Goal: Book appointment/travel/reservation

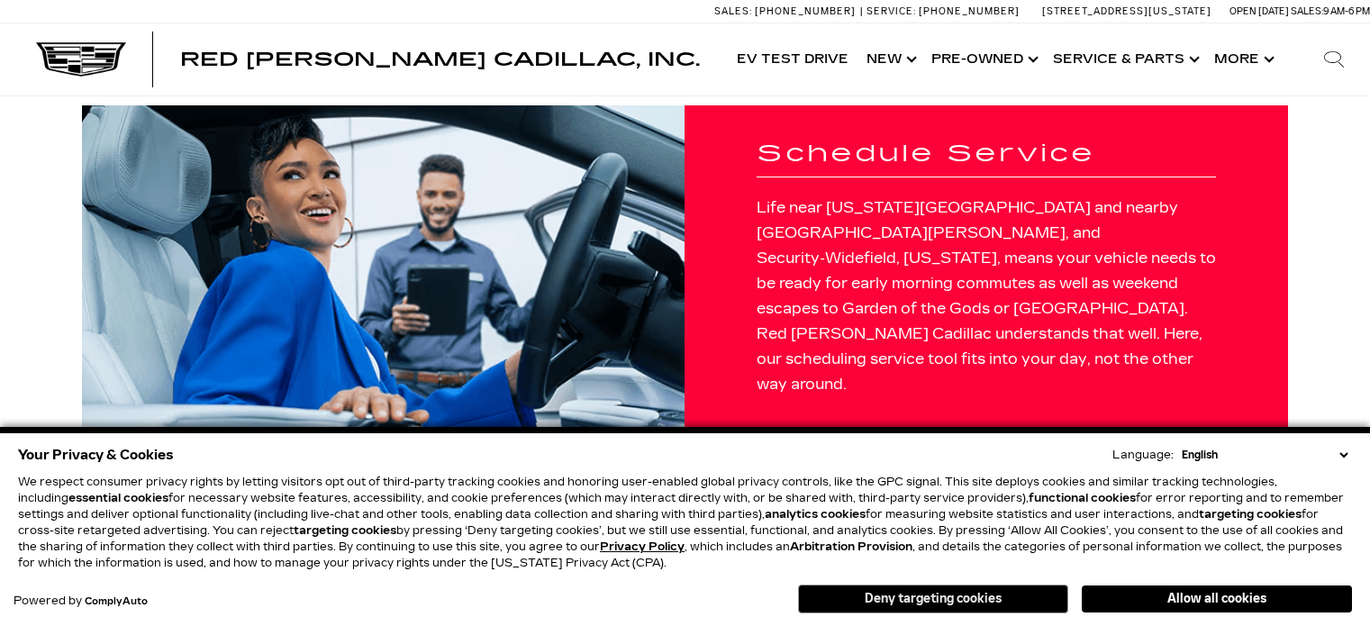
scroll to position [2720, 0]
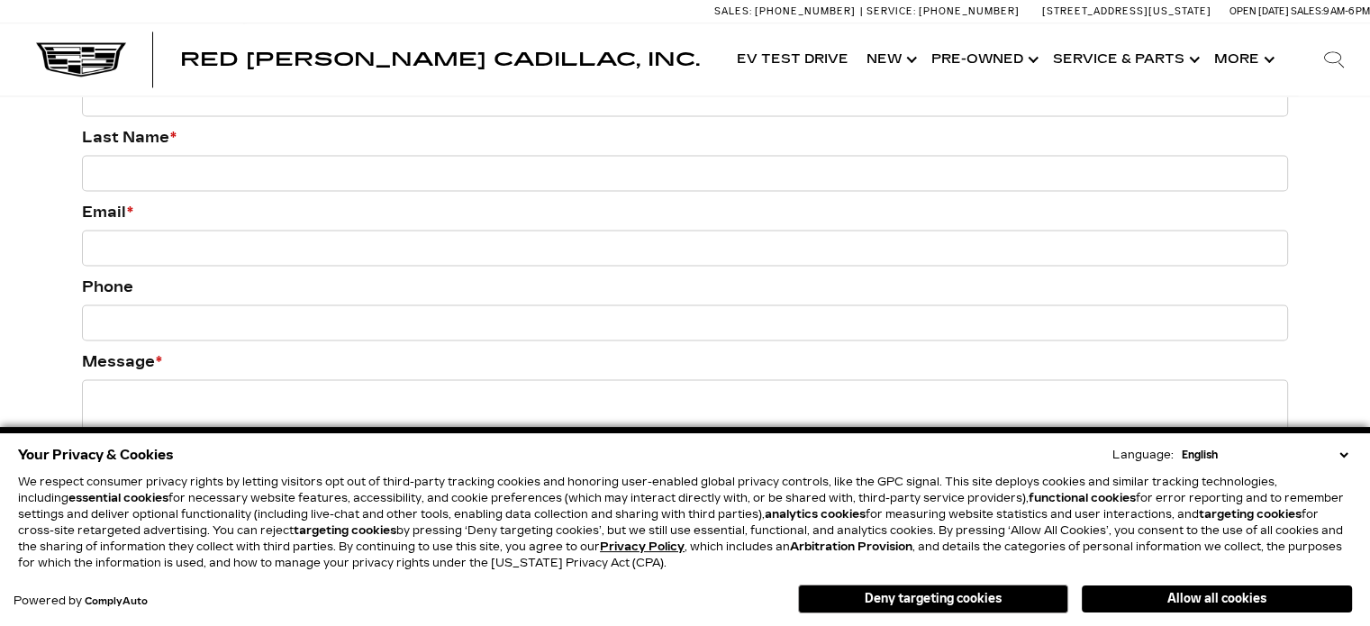
click at [896, 604] on button "Deny targeting cookies" at bounding box center [933, 599] width 270 height 29
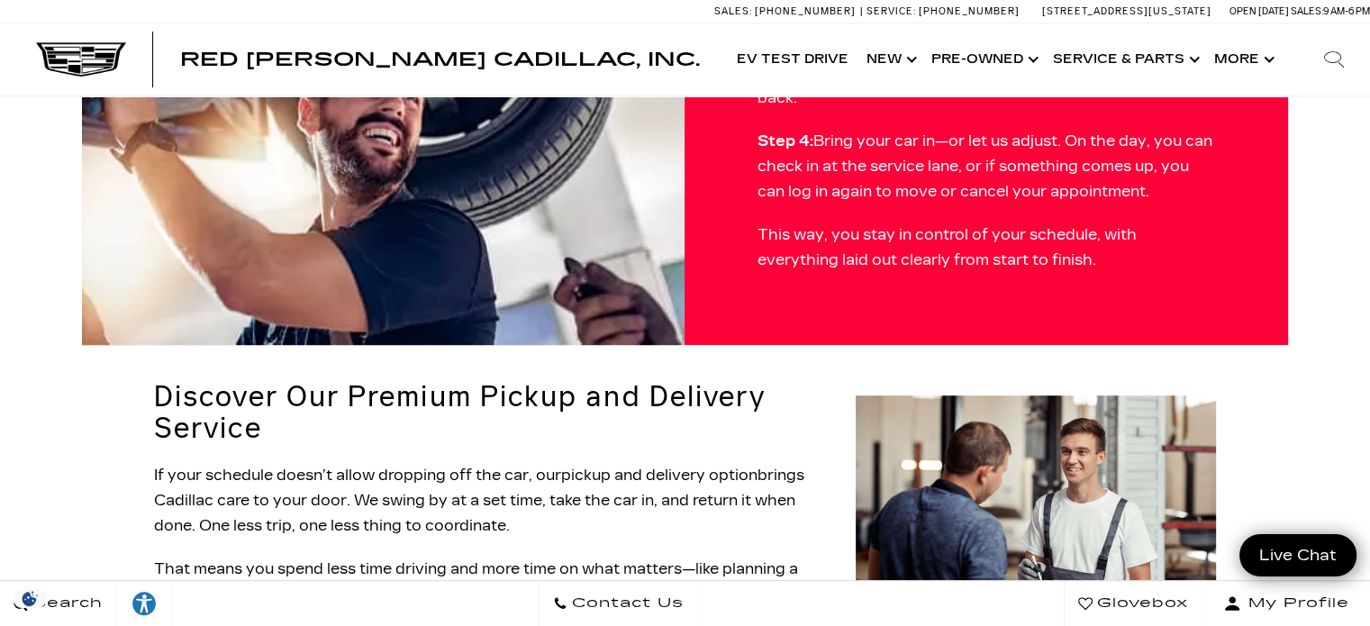
scroll to position [1134, 0]
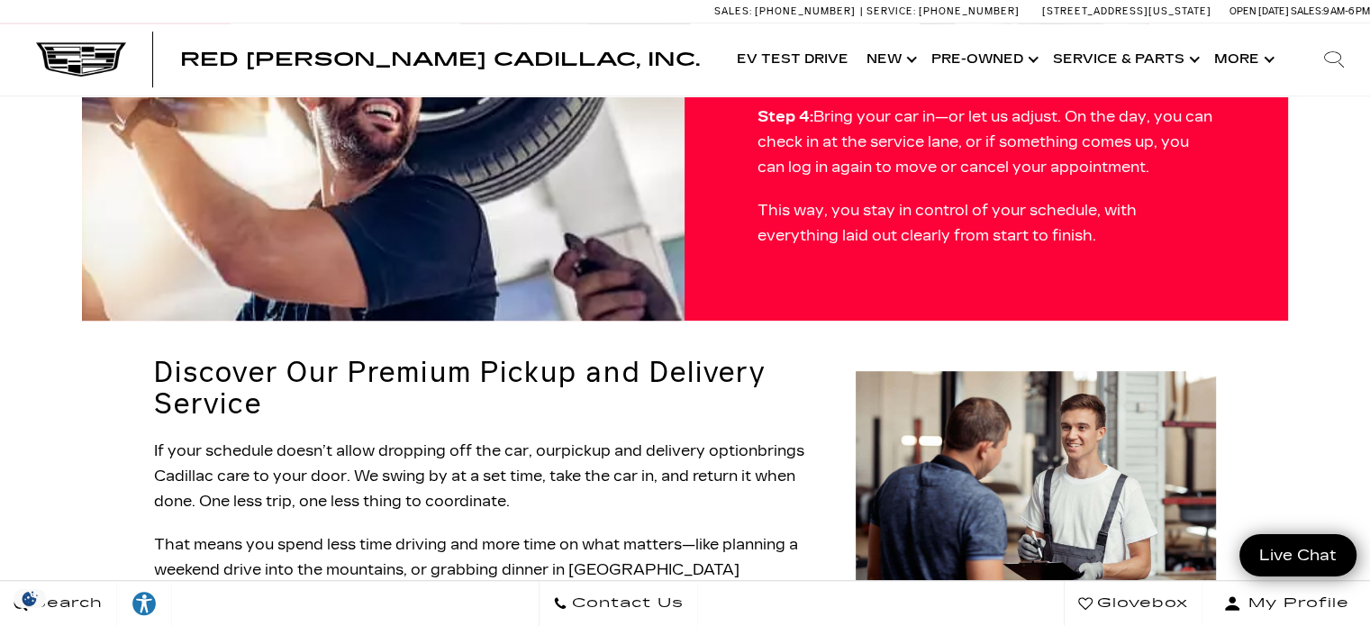
click at [970, 371] on img at bounding box center [1036, 491] width 360 height 241
drag, startPoint x: 970, startPoint y: 277, endPoint x: 777, endPoint y: 447, distance: 257.9
click at [777, 532] on p "That means you spend less time driving and more time on what matters—like plann…" at bounding box center [493, 570] width 679 height 76
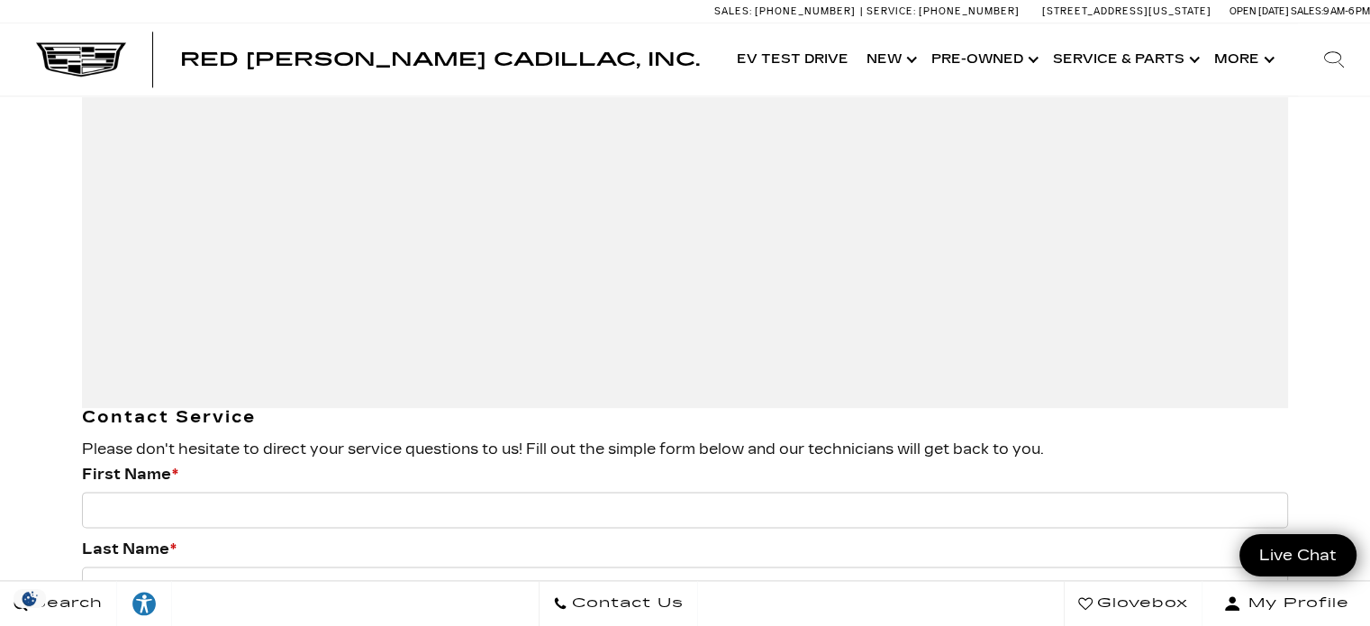
scroll to position [2299, 0]
